Goal: Information Seeking & Learning: Understand process/instructions

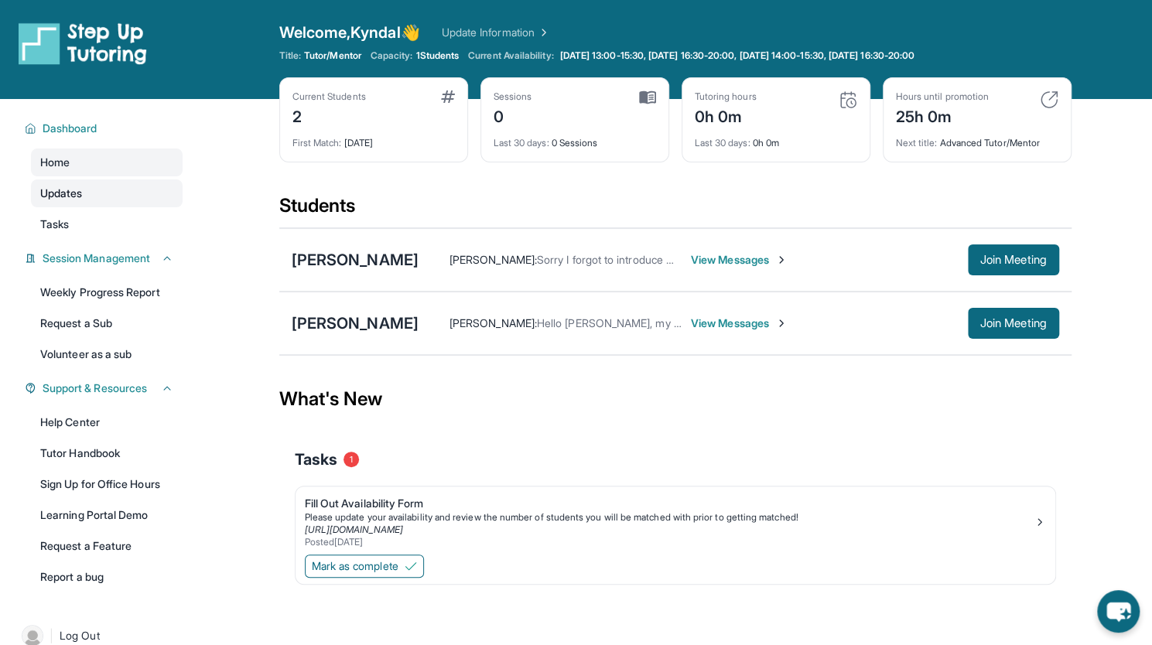
click at [98, 194] on link "Updates" at bounding box center [107, 194] width 152 height 28
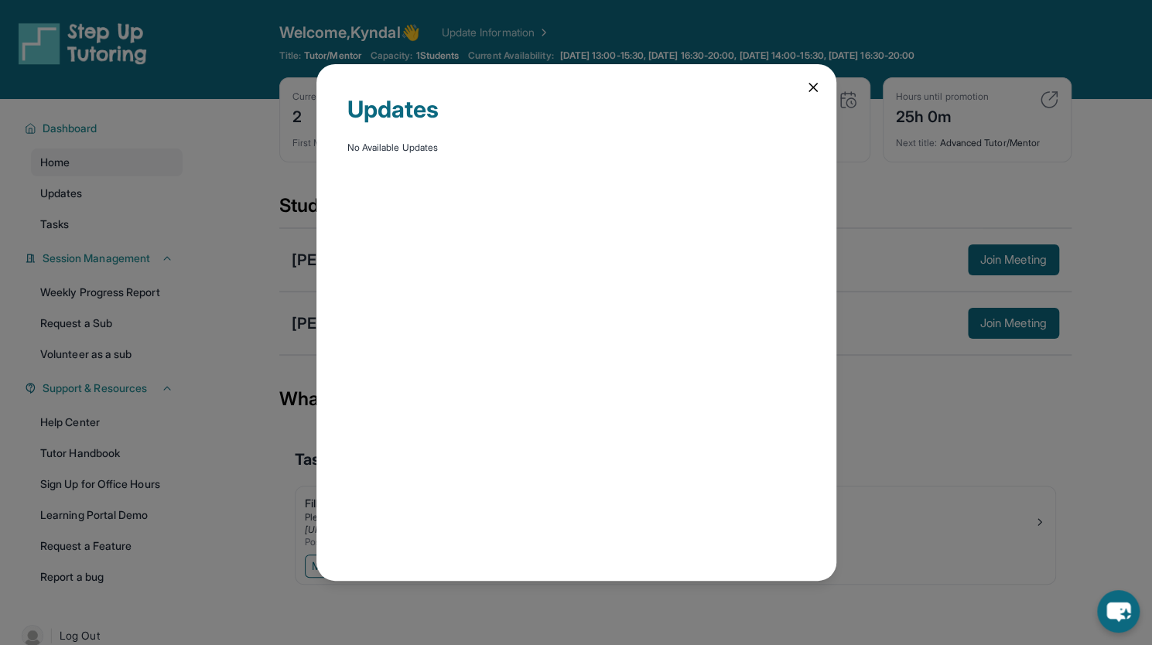
click at [98, 205] on div "Updates No Available Updates" at bounding box center [576, 322] width 1152 height 645
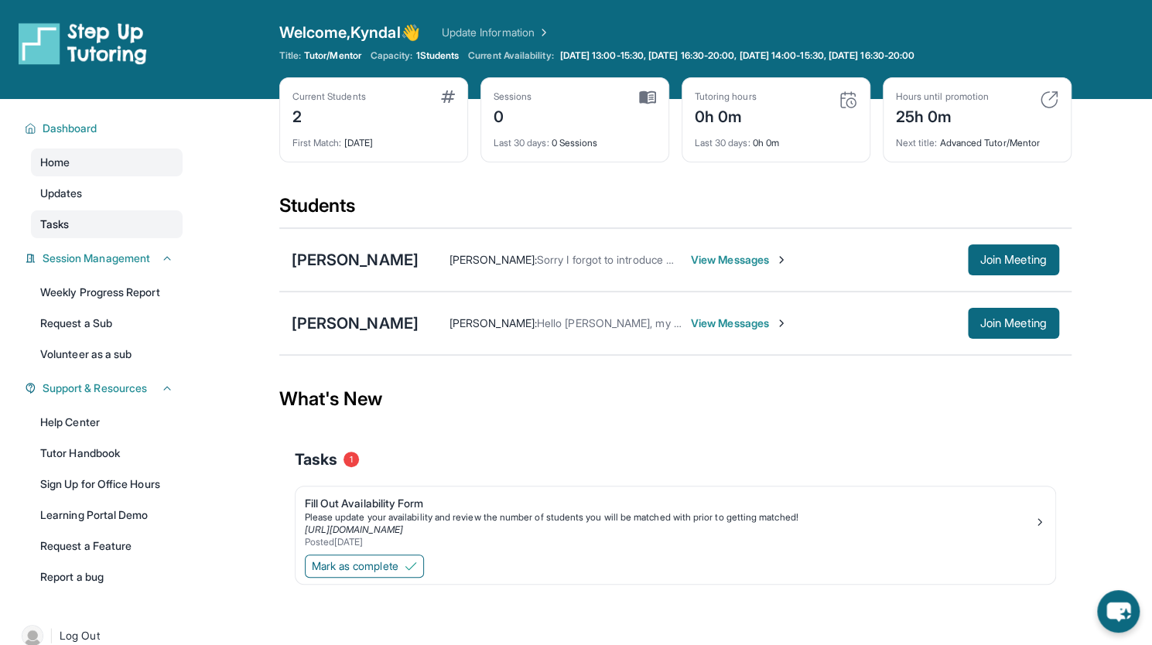
click at [98, 217] on link "Tasks" at bounding box center [107, 224] width 152 height 28
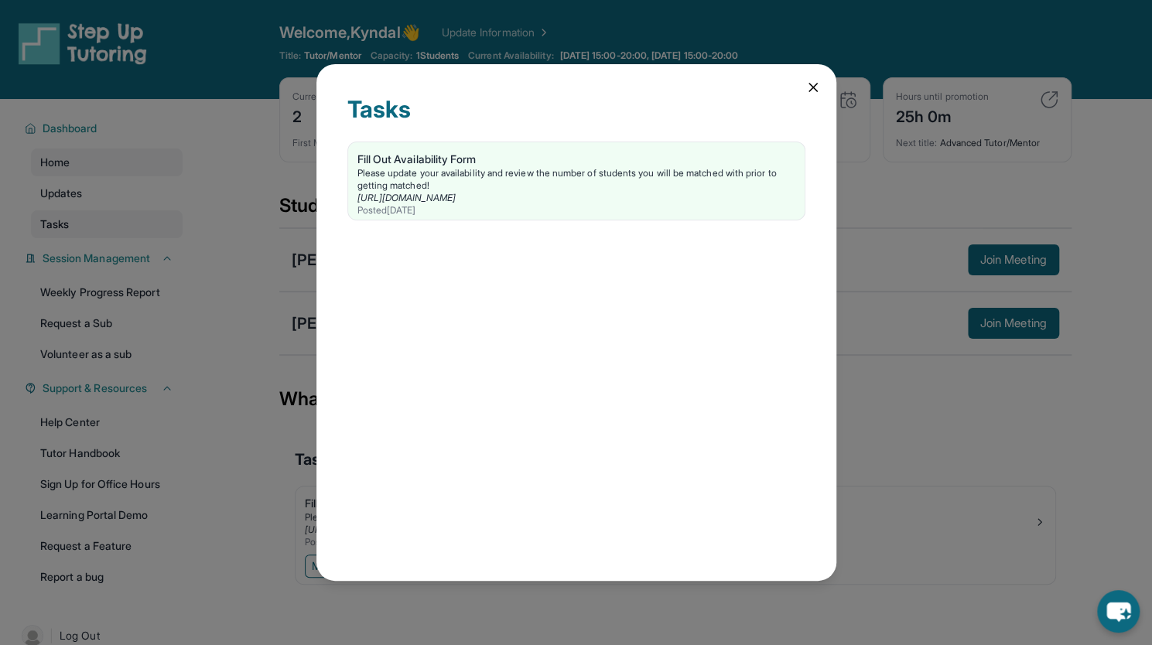
click at [98, 217] on div "Tasks Fill Out Availability Form Please update your availability and review the…" at bounding box center [576, 322] width 1152 height 645
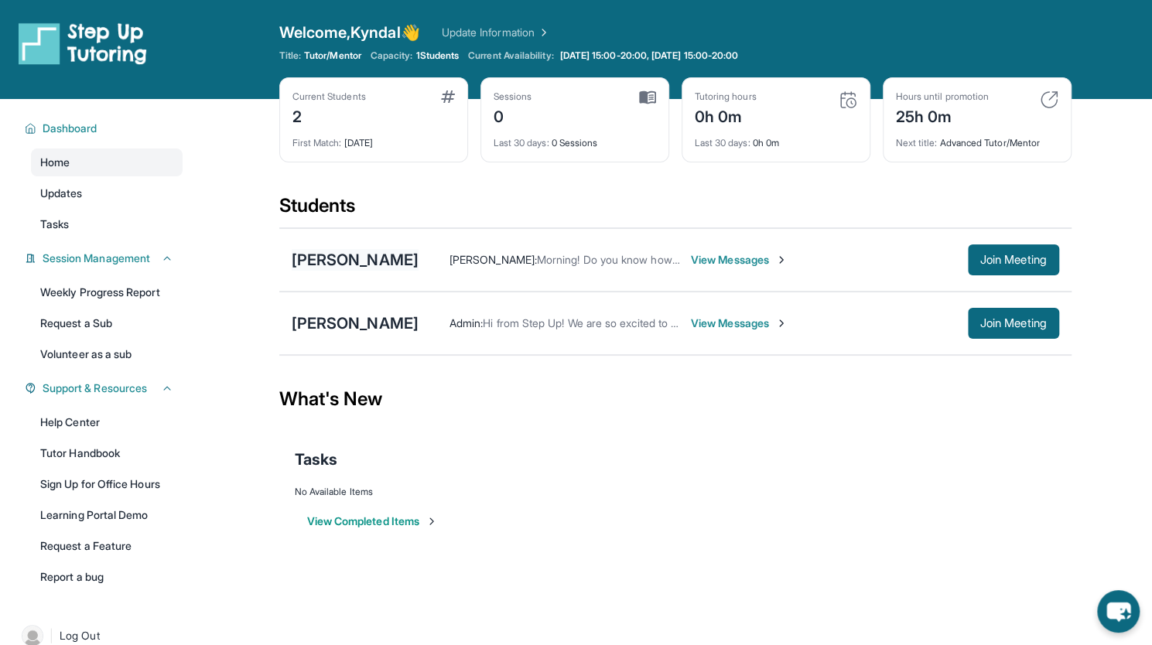
click at [361, 258] on div "[PERSON_NAME]" at bounding box center [355, 260] width 127 height 22
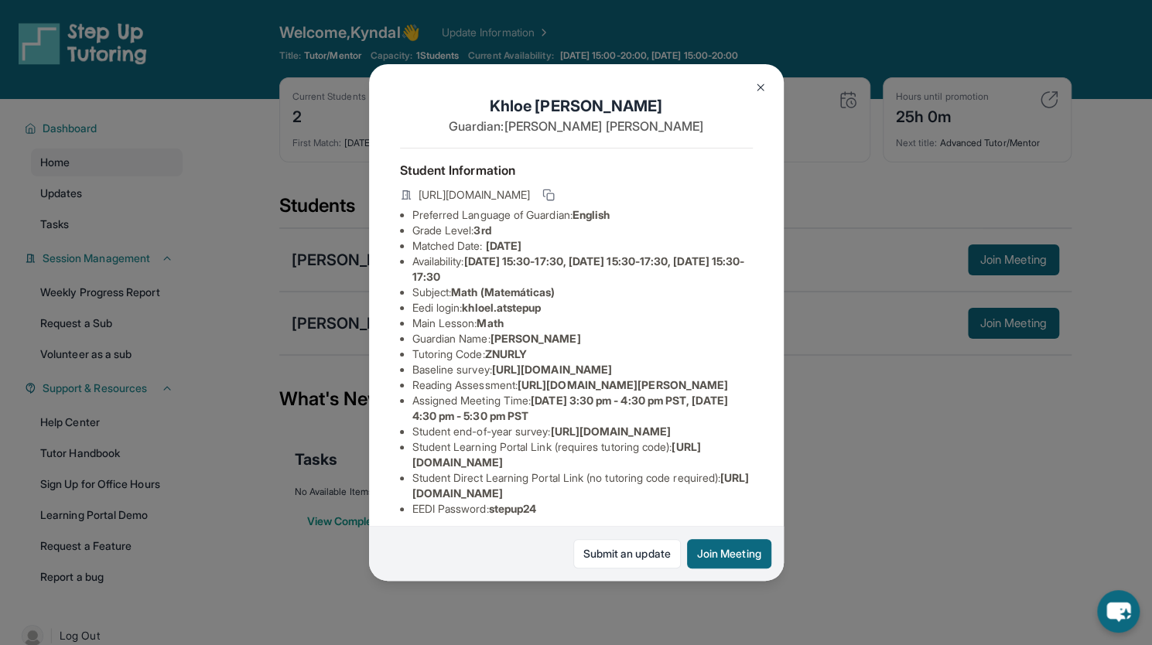
scroll to position [173, 0]
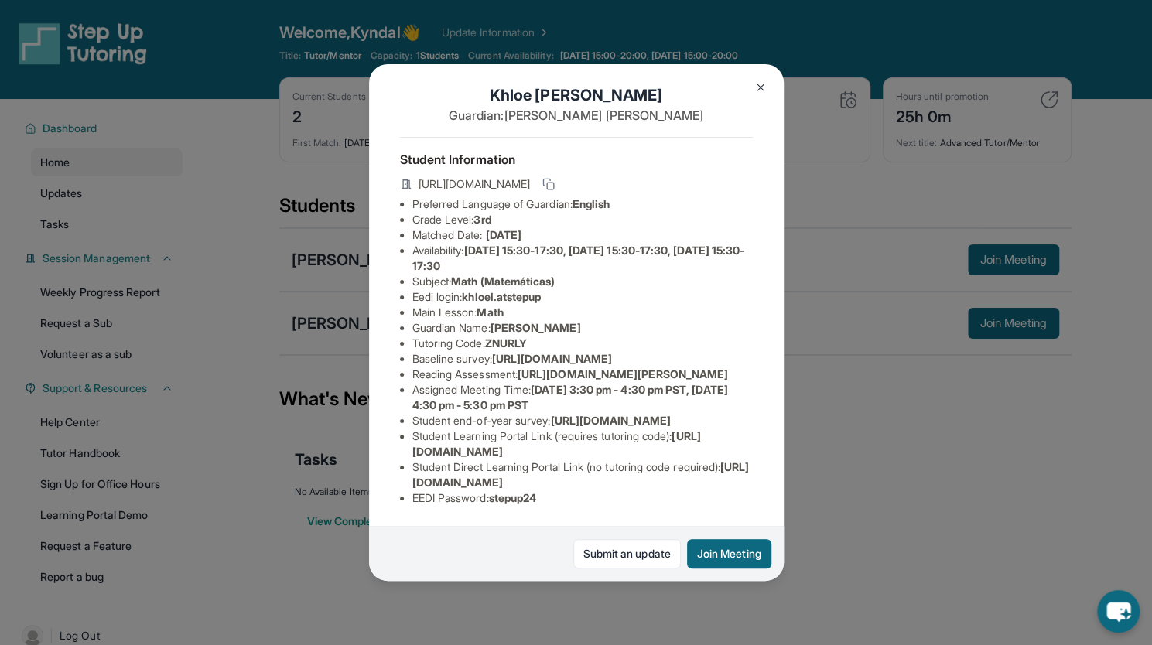
click at [523, 352] on span "[URL][DOMAIN_NAME]" at bounding box center [552, 358] width 120 height 13
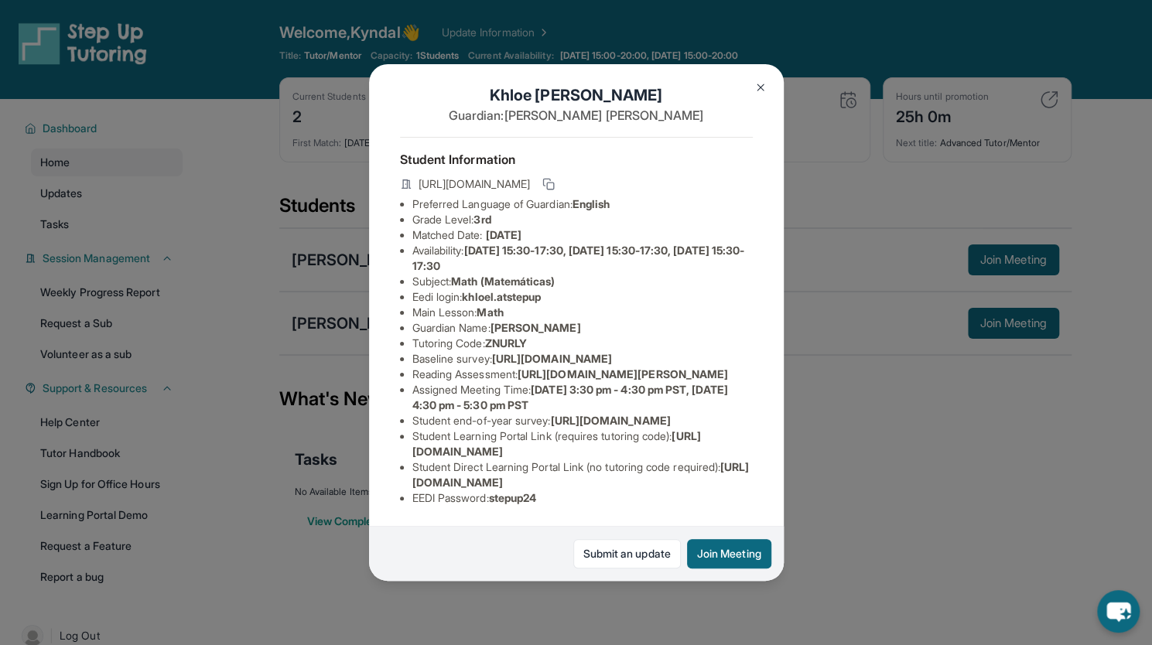
drag, startPoint x: 411, startPoint y: 222, endPoint x: 692, endPoint y: 256, distance: 283.0
click at [692, 256] on div "[PERSON_NAME] Guardian: [PERSON_NAME] Student Information [URL][DOMAIN_NAME] Pr…" at bounding box center [576, 322] width 415 height 516
click at [612, 352] on span "[URL][DOMAIN_NAME]" at bounding box center [552, 358] width 120 height 13
drag, startPoint x: 495, startPoint y: 313, endPoint x: 520, endPoint y: 329, distance: 29.6
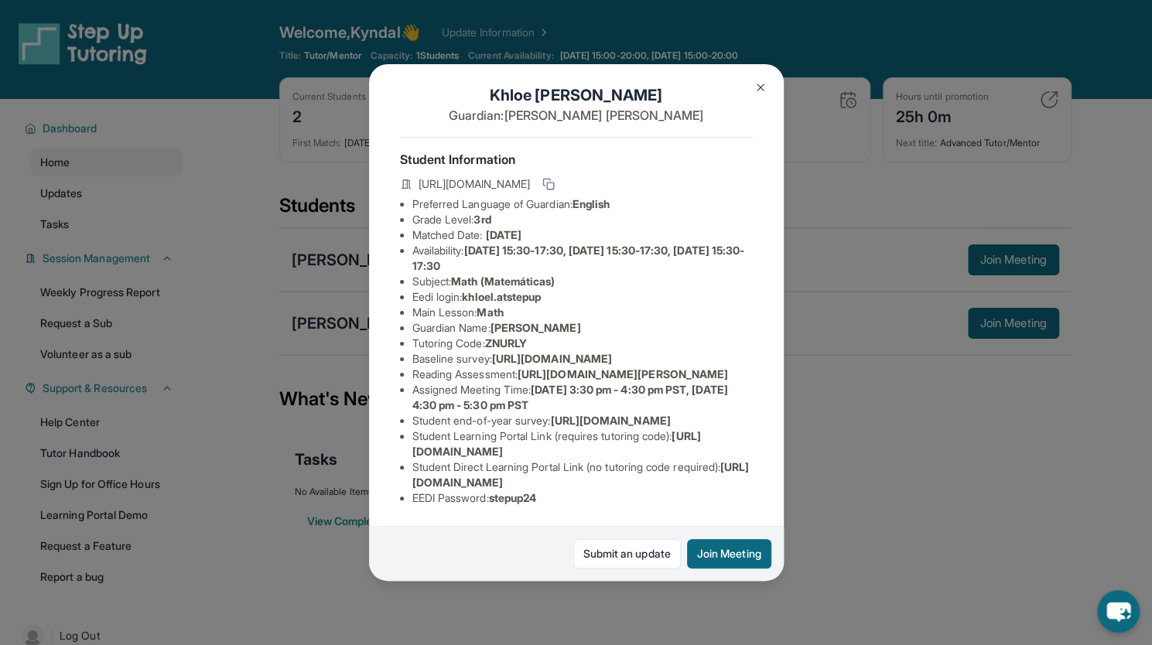
click at [520, 367] on li "Reading Assessment : [URL][DOMAIN_NAME][PERSON_NAME]" at bounding box center [582, 374] width 340 height 15
click at [612, 352] on span "[URL][DOMAIN_NAME]" at bounding box center [552, 358] width 120 height 13
drag, startPoint x: 498, startPoint y: 307, endPoint x: 691, endPoint y: 340, distance: 196.3
click at [691, 367] on li "Reading Assessment : [URL][DOMAIN_NAME][PERSON_NAME]" at bounding box center [582, 374] width 340 height 15
click at [631, 383] on span "[DATE] 3:30 pm - 4:30 pm PST, [DATE] 4:30 pm - 5:30 pm PST" at bounding box center [570, 397] width 316 height 29
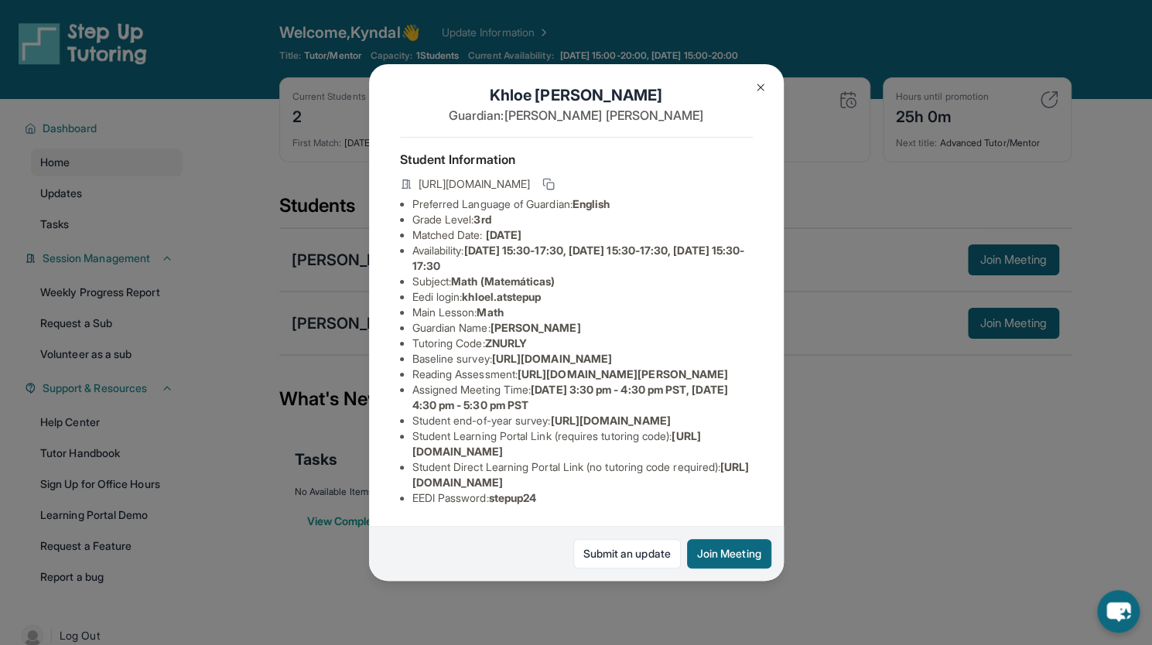
click at [600, 383] on span "[DATE] 3:30 pm - 4:30 pm PST, [DATE] 4:30 pm - 5:30 pm PST" at bounding box center [570, 397] width 316 height 29
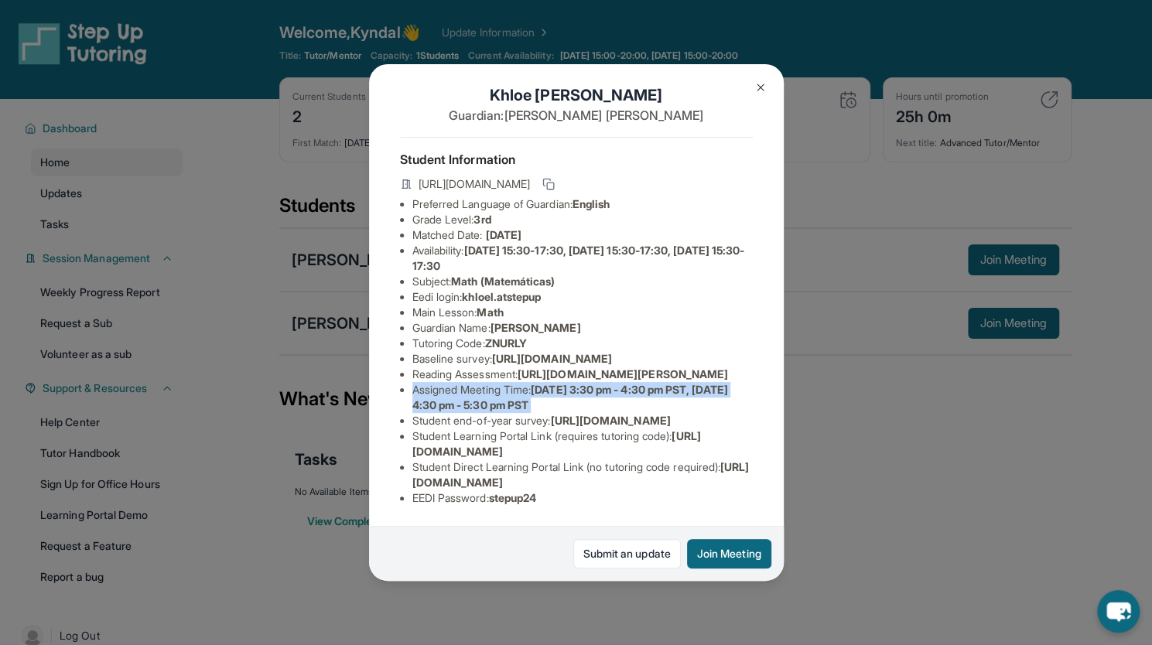
click at [600, 383] on span "[DATE] 3:30 pm - 4:30 pm PST, [DATE] 4:30 pm - 5:30 pm PST" at bounding box center [570, 397] width 316 height 29
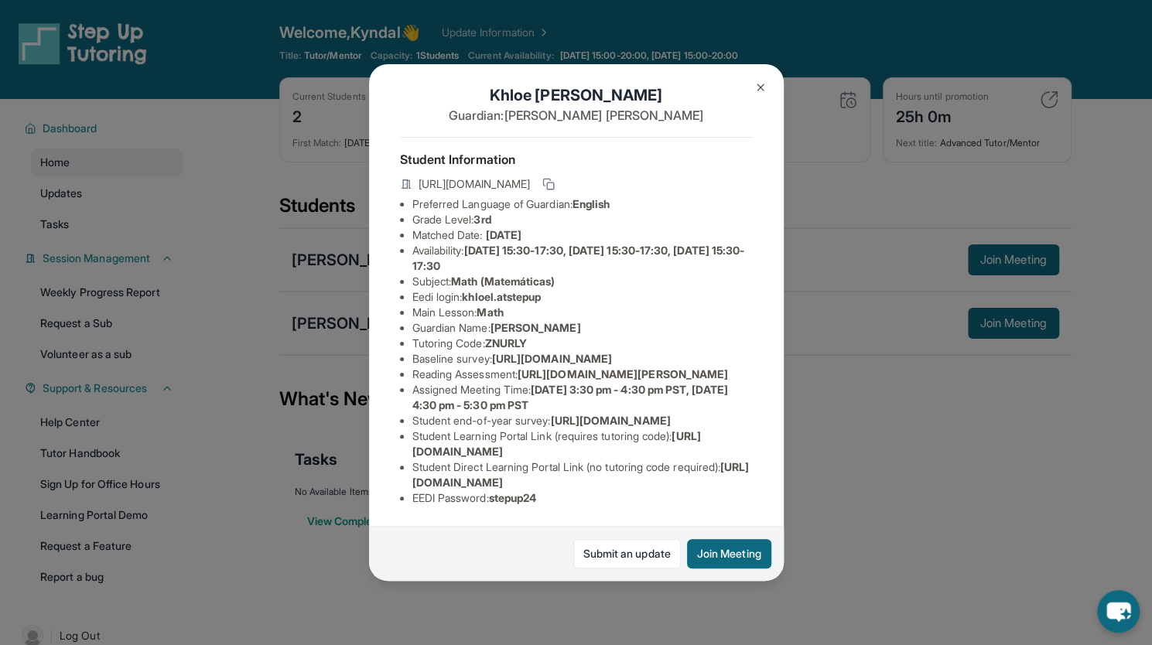
scroll to position [6, 0]
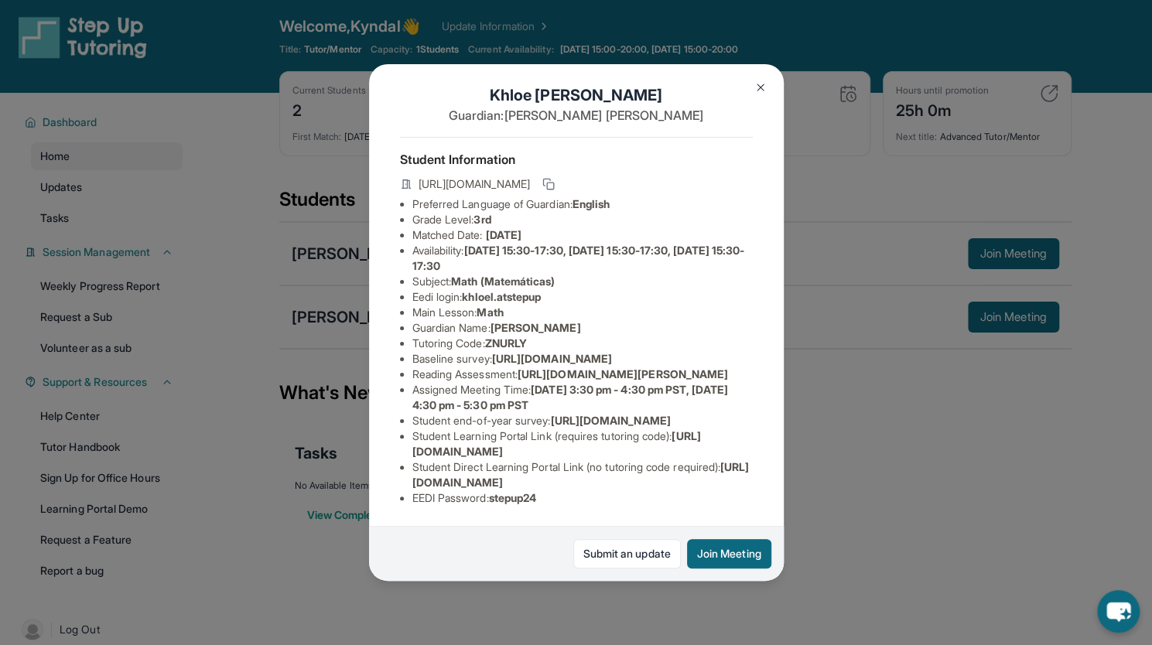
click at [553, 443] on span "[URL][DOMAIN_NAME]" at bounding box center [556, 443] width 289 height 29
click at [761, 89] on img at bounding box center [761, 87] width 12 height 12
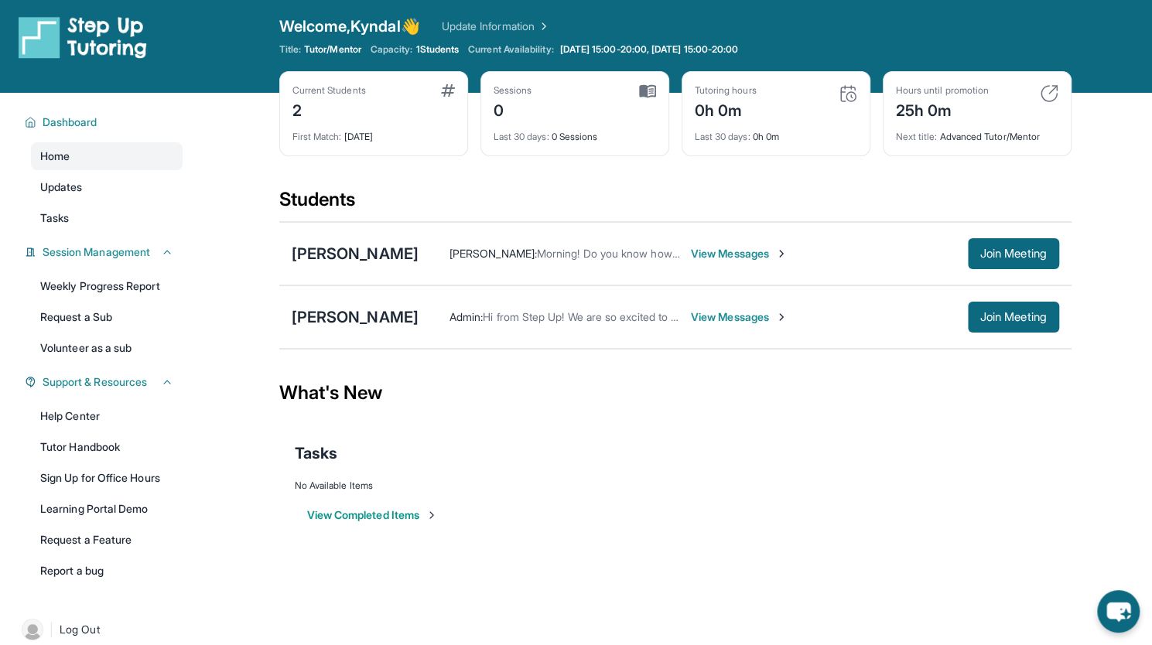
click at [727, 311] on span "View Messages" at bounding box center [739, 317] width 97 height 15
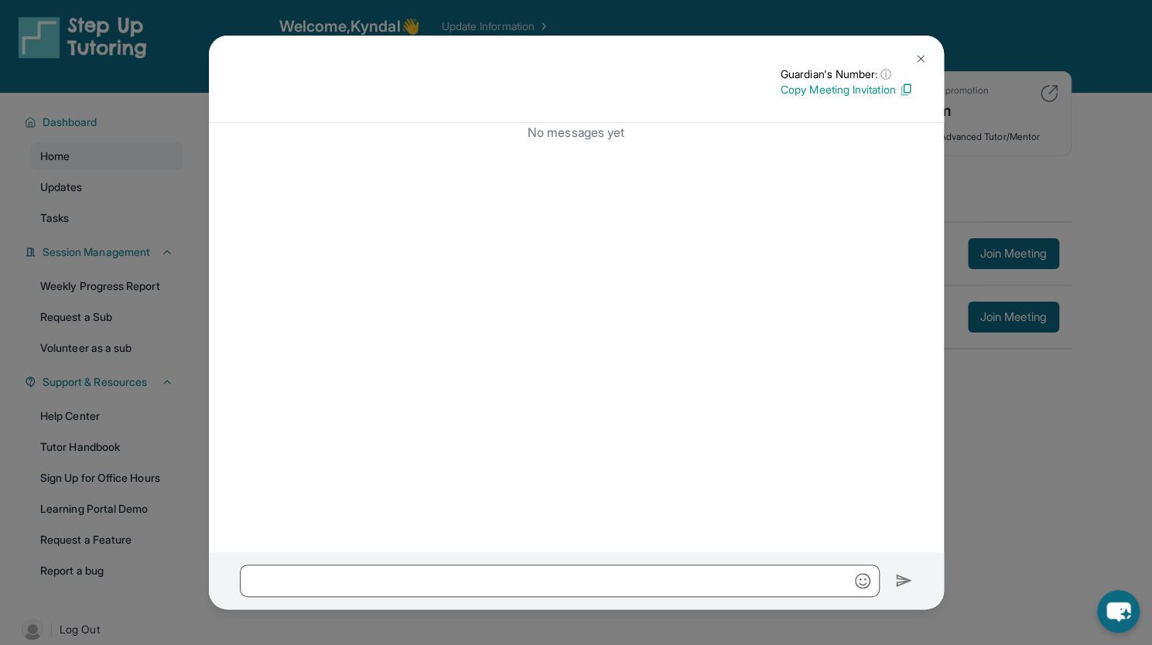
click at [908, 53] on button at bounding box center [920, 58] width 31 height 31
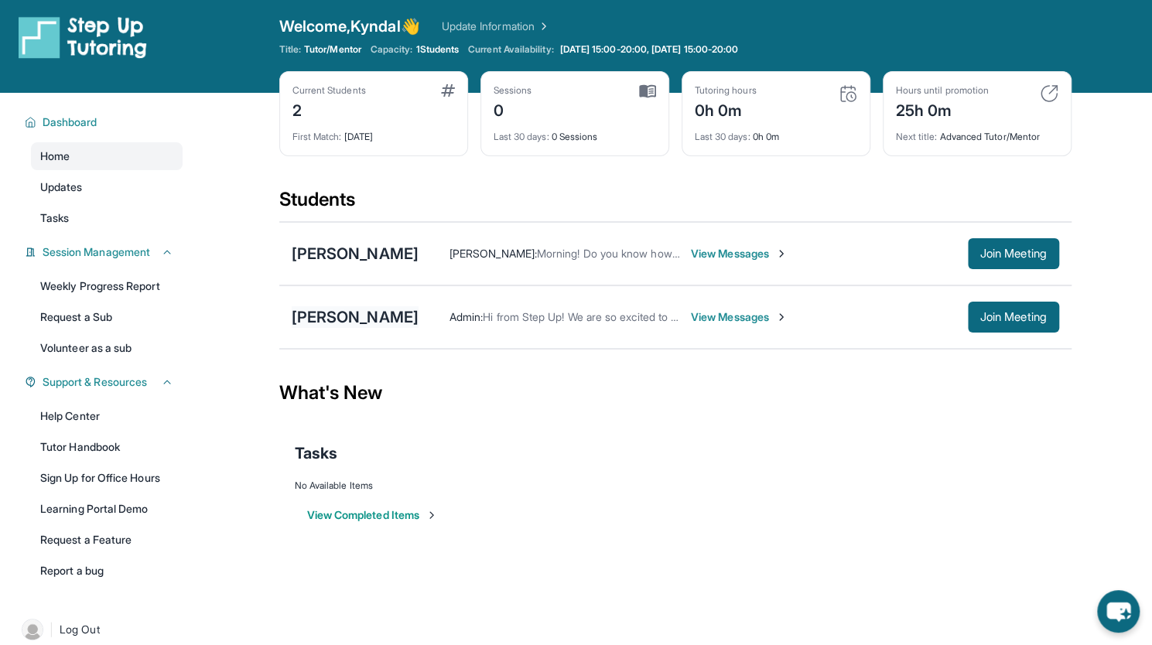
click at [392, 318] on div "[PERSON_NAME]" at bounding box center [355, 317] width 127 height 22
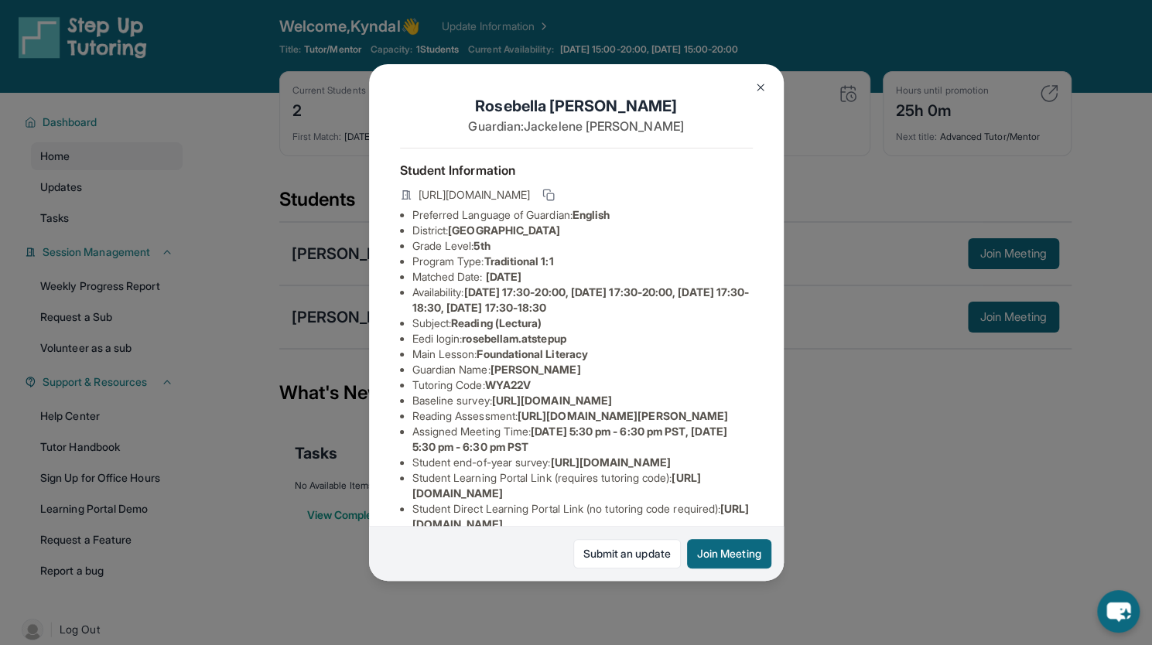
click at [492, 407] on span "[URL][DOMAIN_NAME]" at bounding box center [552, 400] width 120 height 13
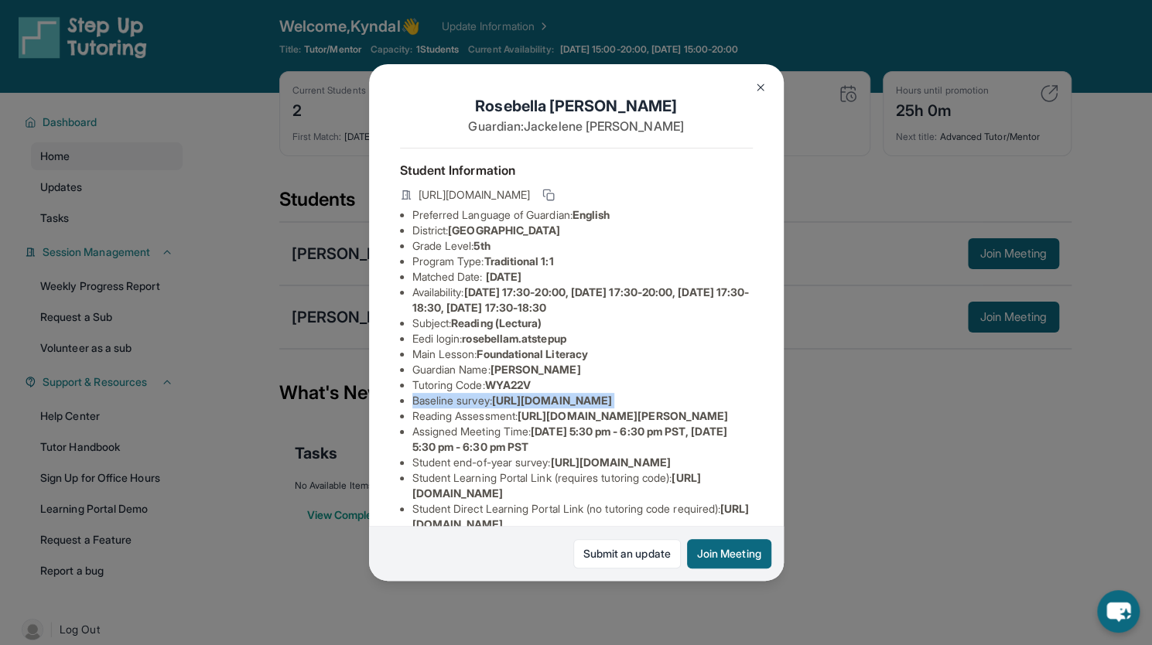
drag, startPoint x: 412, startPoint y: 428, endPoint x: 685, endPoint y: 468, distance: 276.1
click at [685, 468] on div "[PERSON_NAME] Guardian: [PERSON_NAME] Student Information [URL][DOMAIN_NAME] Pr…" at bounding box center [576, 322] width 415 height 516
click at [680, 290] on div "[PERSON_NAME] Guardian: [PERSON_NAME] Student Information [URL][DOMAIN_NAME] Pr…" at bounding box center [576, 322] width 415 height 516
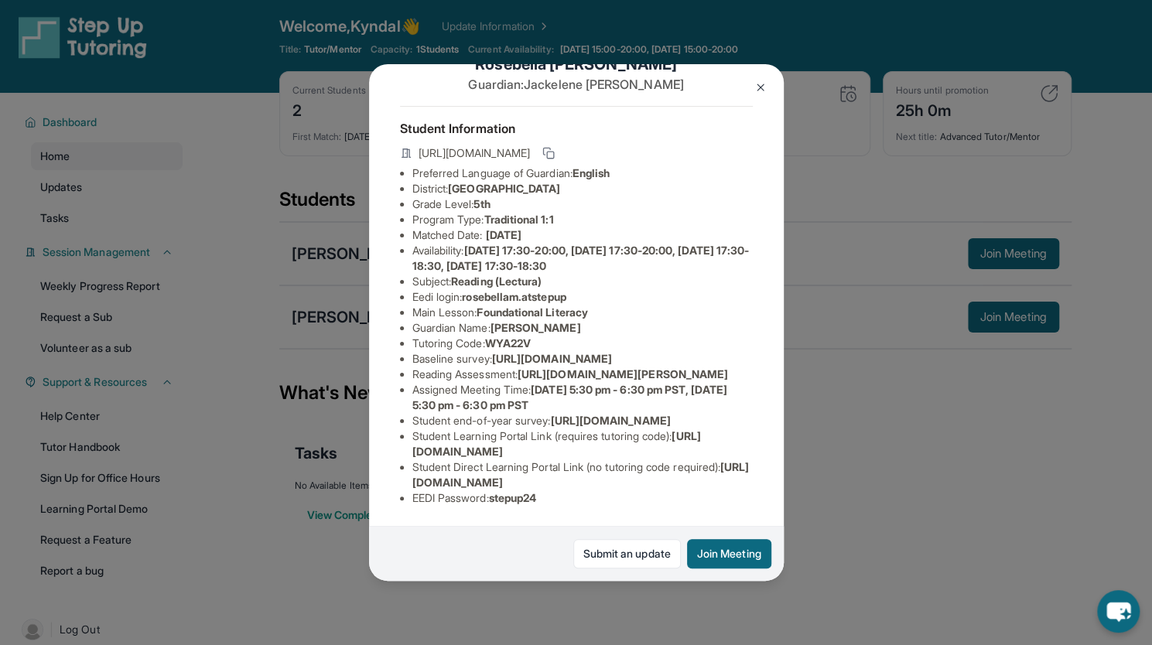
scroll to position [156, 22]
drag, startPoint x: 505, startPoint y: 315, endPoint x: 755, endPoint y: 347, distance: 252.7
click at [755, 347] on div "[PERSON_NAME] Guardian: [PERSON_NAME] Student Information [URL][DOMAIN_NAME] Pr…" at bounding box center [576, 322] width 415 height 516
click at [675, 351] on li "Baseline survey : [URL][DOMAIN_NAME]" at bounding box center [582, 358] width 340 height 15
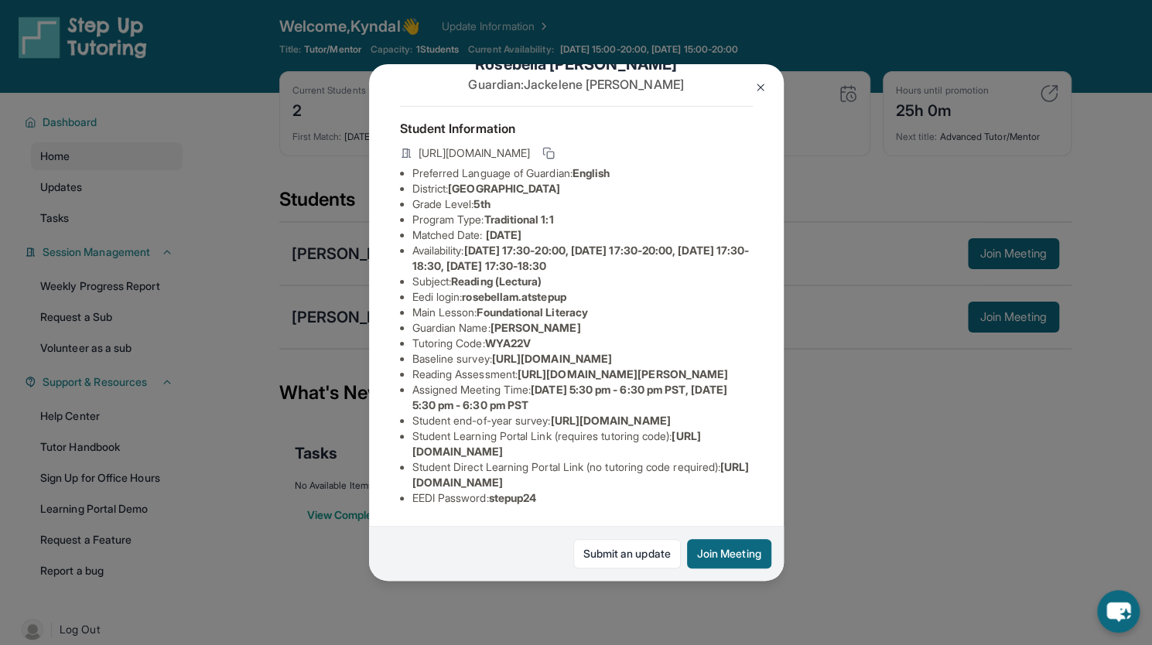
click at [694, 413] on li "Student end-of-year survey : [URL][DOMAIN_NAME]" at bounding box center [582, 420] width 340 height 15
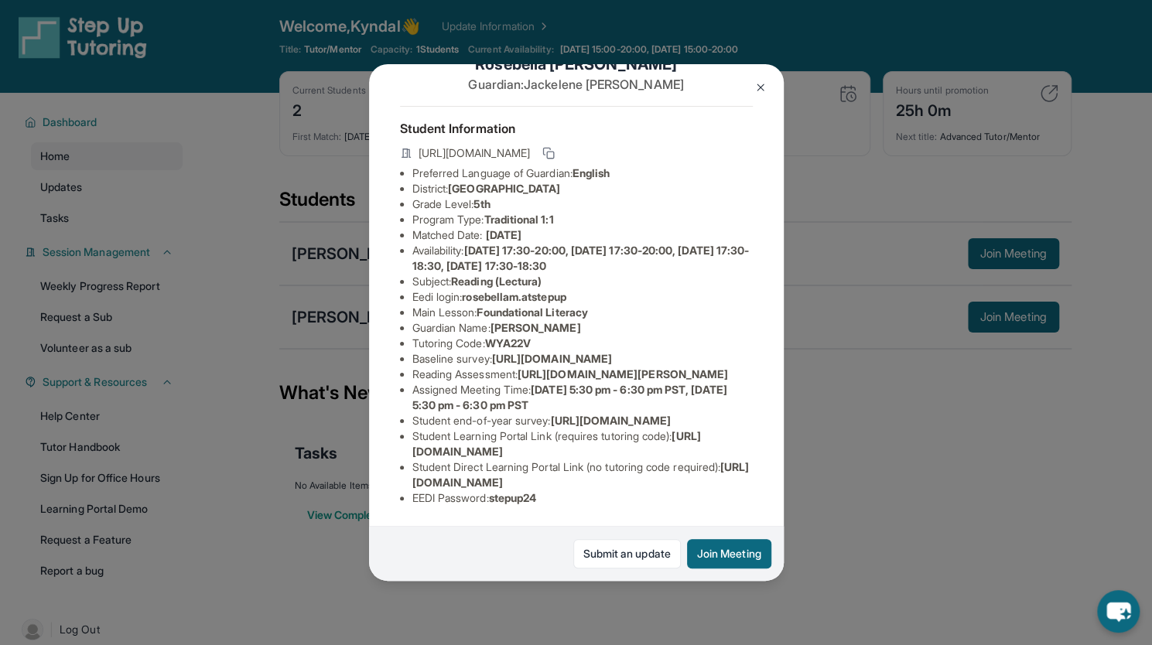
click at [755, 81] on img at bounding box center [761, 87] width 12 height 12
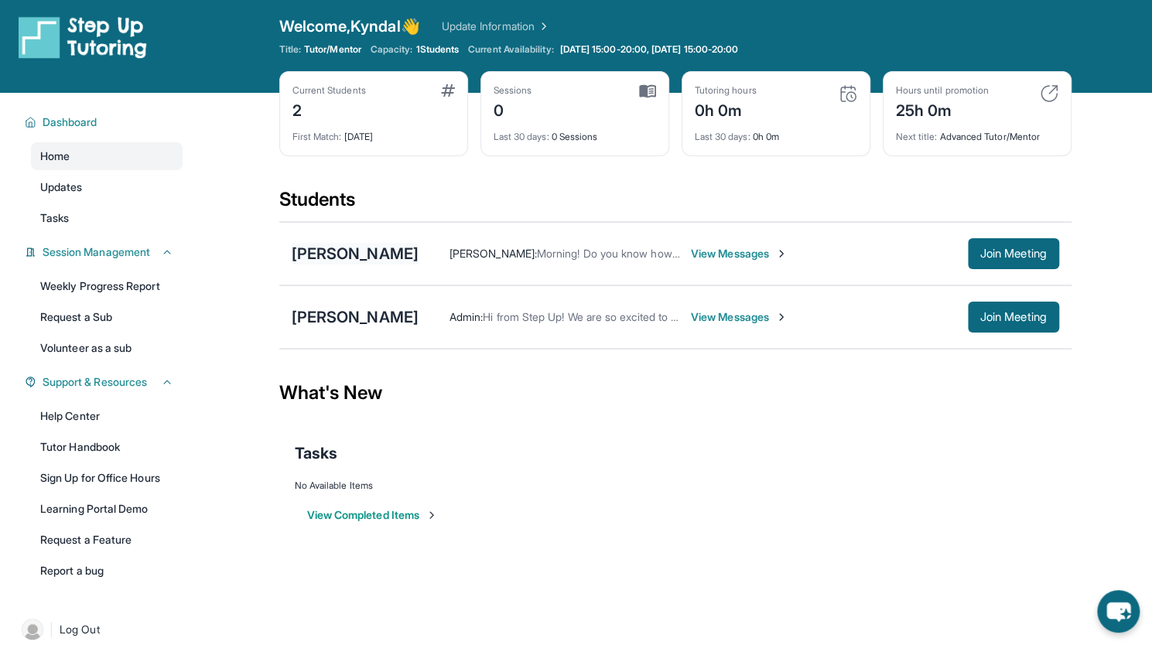
click at [339, 257] on div "[PERSON_NAME]" at bounding box center [355, 254] width 127 height 22
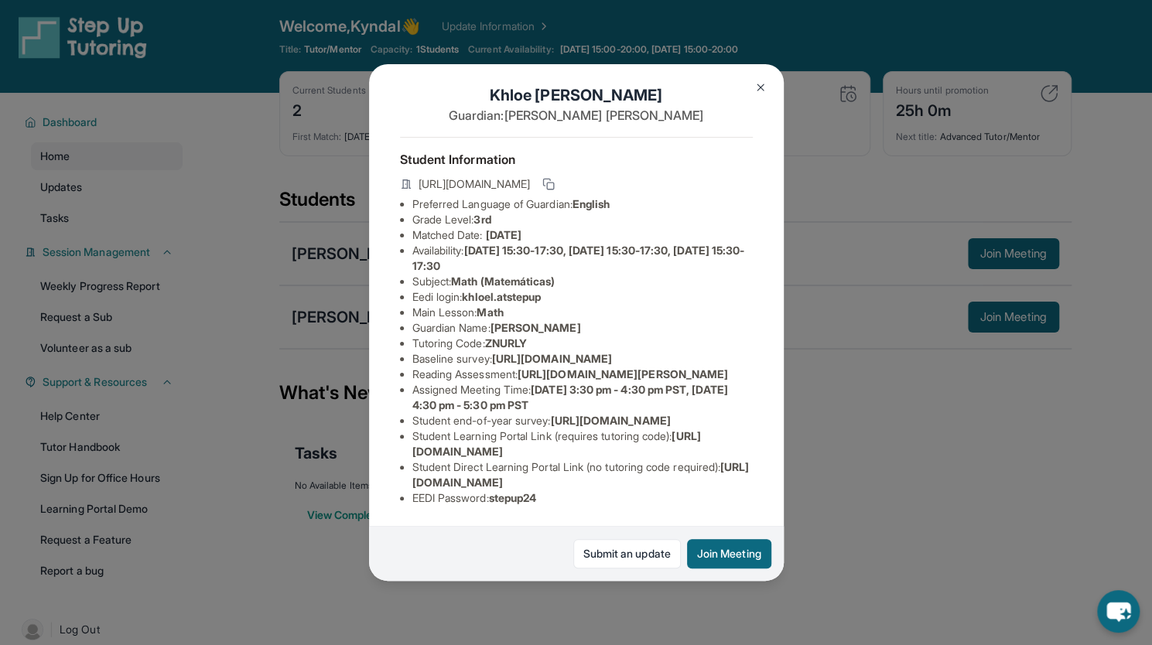
scroll to position [0, 0]
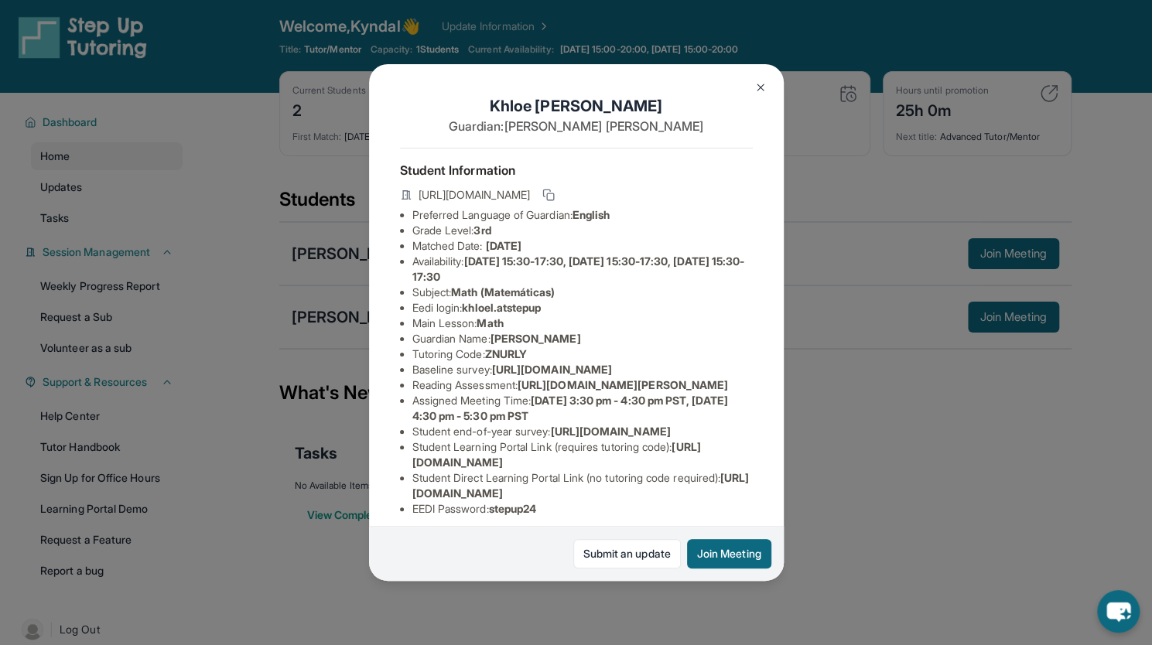
click at [755, 80] on button at bounding box center [760, 87] width 31 height 31
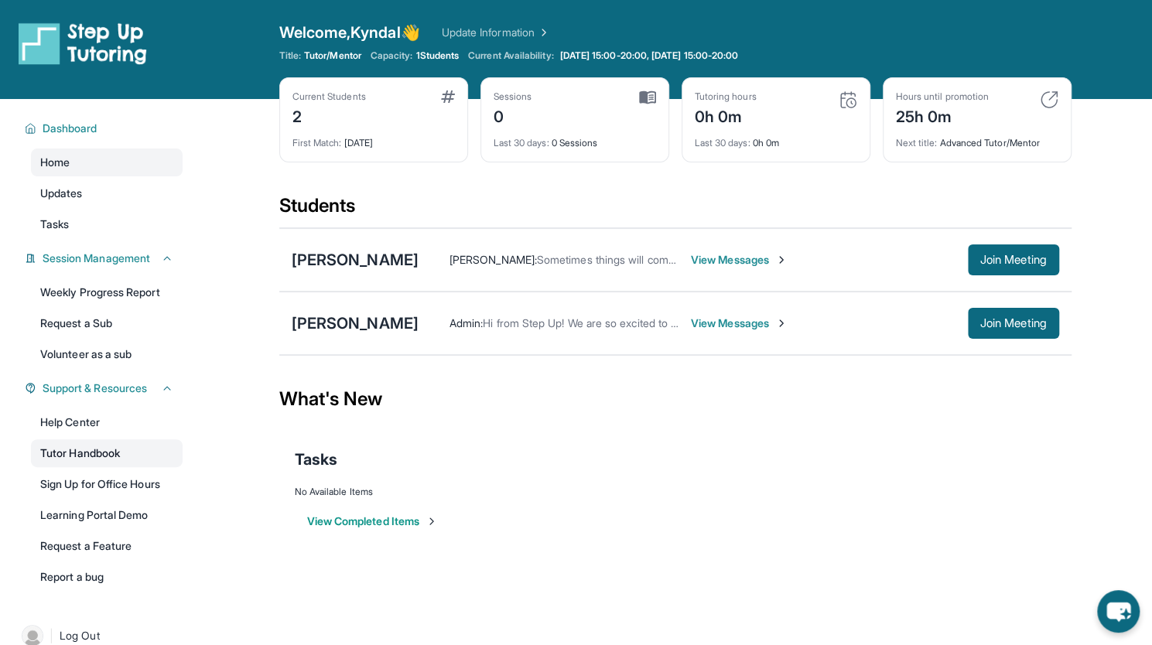
click at [167, 449] on link "Tutor Handbook" at bounding box center [107, 454] width 152 height 28
